Goal: Task Accomplishment & Management: Complete application form

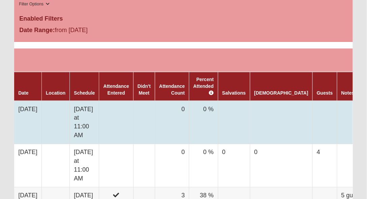
scroll to position [289, 0]
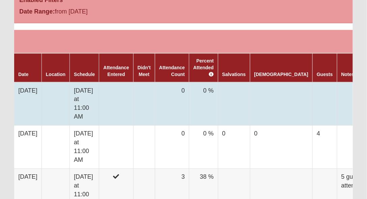
click at [32, 82] on td "[DATE]" at bounding box center [27, 103] width 27 height 43
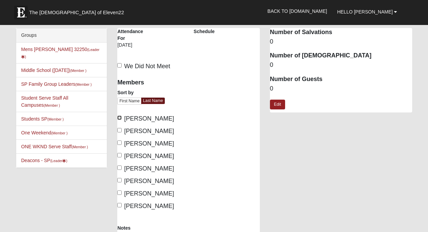
click at [120, 117] on input "[PERSON_NAME]" at bounding box center [119, 117] width 4 height 4
checkbox input "true"
click at [120, 142] on input "[PERSON_NAME]" at bounding box center [119, 142] width 4 height 4
checkbox input "true"
drag, startPoint x: 119, startPoint y: 154, endPoint x: 119, endPoint y: 161, distance: 6.7
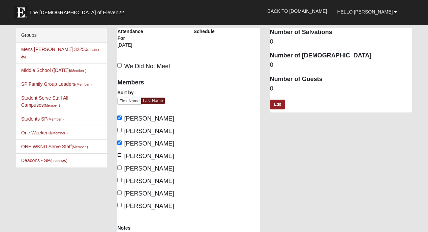
click at [119, 156] on input "[PERSON_NAME]" at bounding box center [119, 155] width 4 height 4
checkbox input "true"
click at [120, 168] on input "[PERSON_NAME]" at bounding box center [119, 167] width 4 height 4
checkbox input "true"
click at [120, 179] on input "[PERSON_NAME]" at bounding box center [119, 180] width 4 height 4
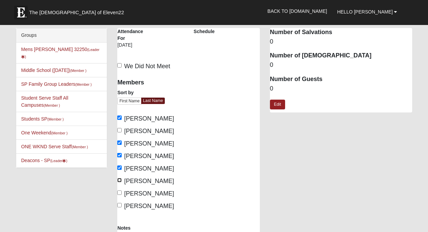
checkbox input "true"
click at [120, 192] on input "[PERSON_NAME]" at bounding box center [119, 192] width 4 height 4
checkbox input "true"
click at [120, 198] on input "[PERSON_NAME]" at bounding box center [119, 205] width 4 height 4
checkbox input "true"
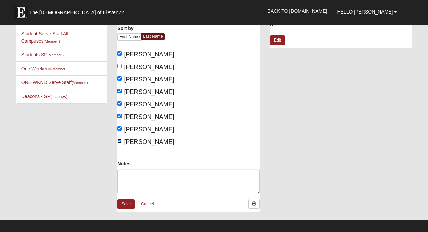
scroll to position [112, 0]
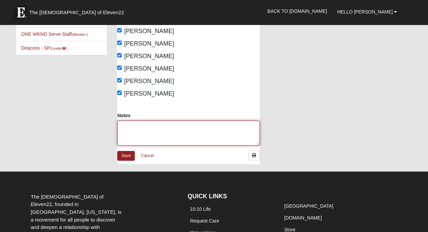
click at [168, 135] on textarea "Notes" at bounding box center [188, 132] width 142 height 25
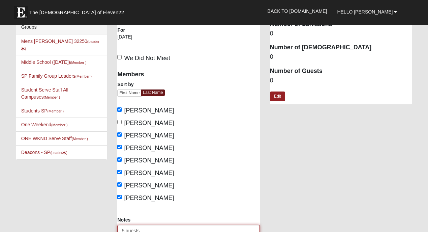
scroll to position [0, 0]
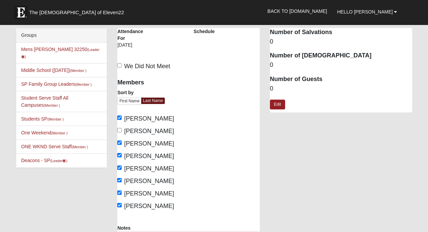
type textarea "5 guests"
click at [276, 87] on dd "0" at bounding box center [341, 88] width 142 height 9
click at [274, 100] on link "Edit" at bounding box center [277, 104] width 15 height 10
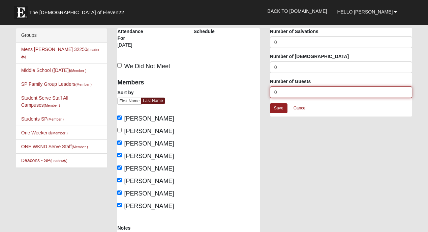
click at [283, 92] on input "0" at bounding box center [341, 91] width 142 height 11
type input "5"
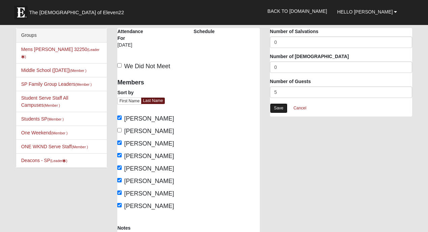
click at [278, 106] on link "Save" at bounding box center [279, 108] width 18 height 10
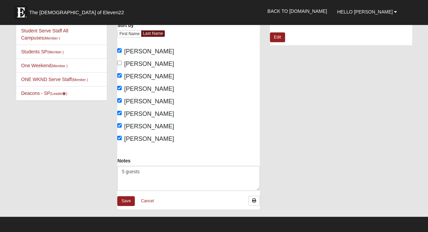
scroll to position [67, 0]
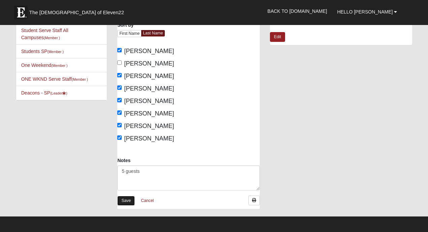
click at [127, 198] on link "Save" at bounding box center [126, 200] width 18 height 10
